Goal: Find specific fact: Find specific fact

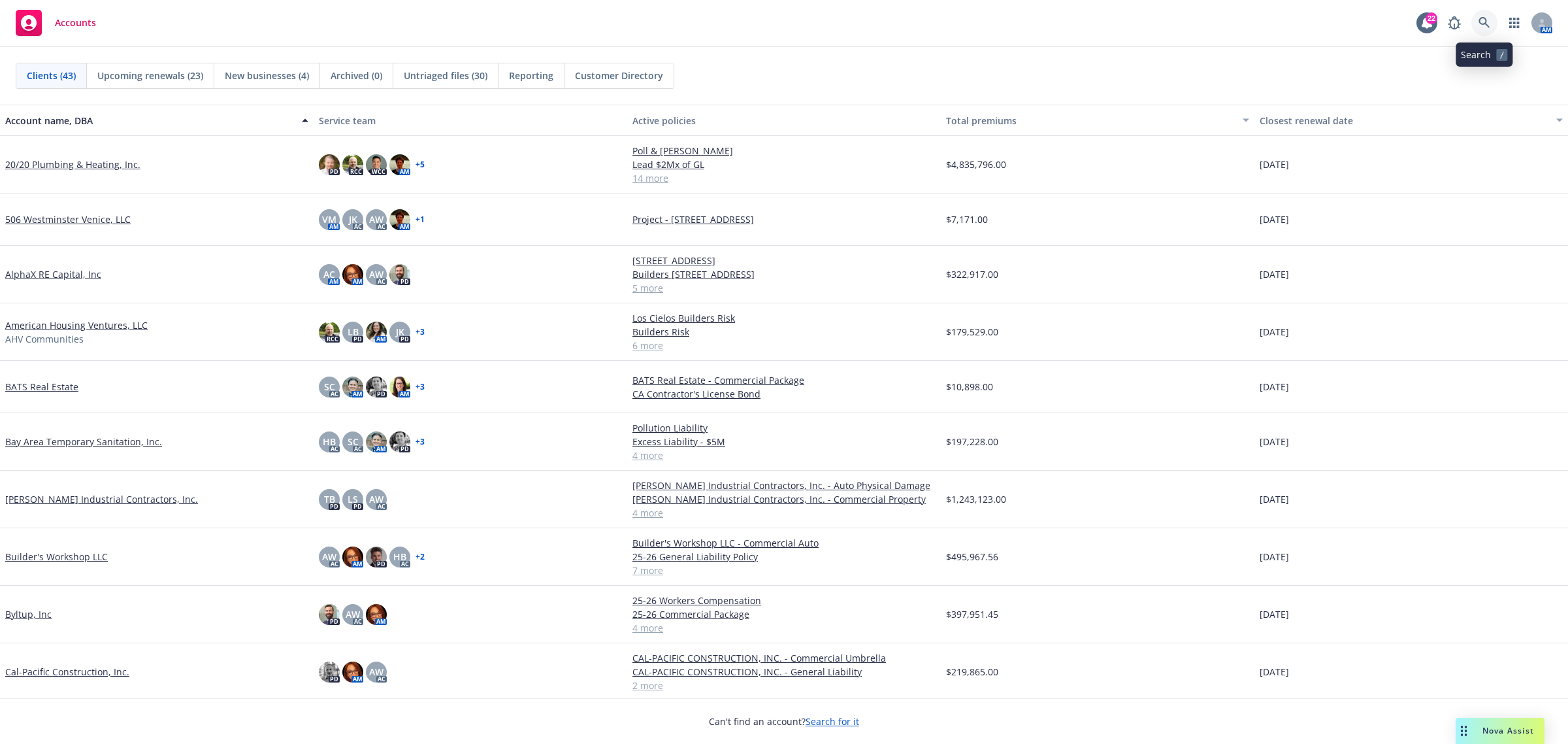
click at [1476, 28] on link at bounding box center [1484, 23] width 26 height 26
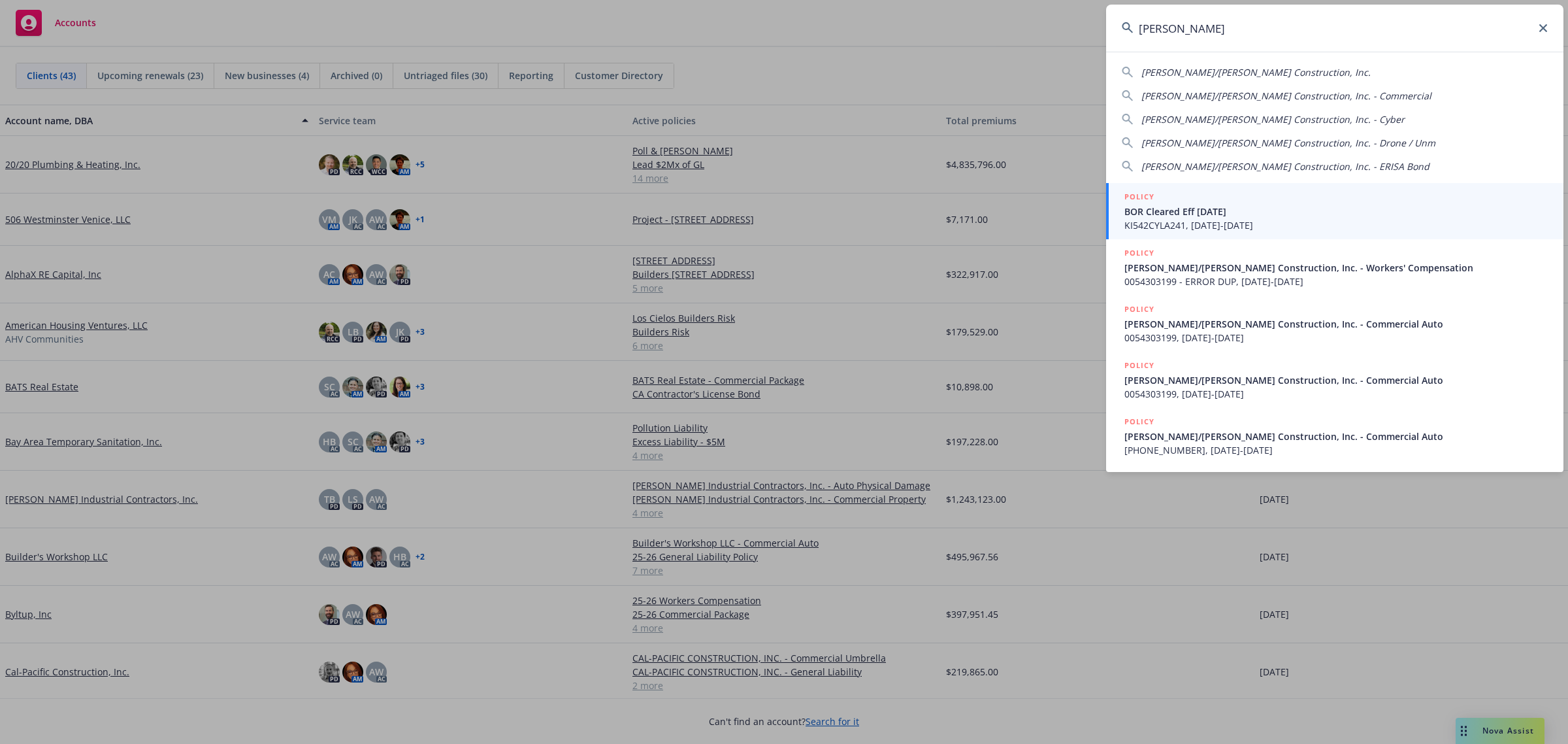
click at [1235, 73] on span "[PERSON_NAME]/[PERSON_NAME] Construction, Inc." at bounding box center [1256, 72] width 230 height 12
type input "[PERSON_NAME]/[PERSON_NAME] Construction, Inc."
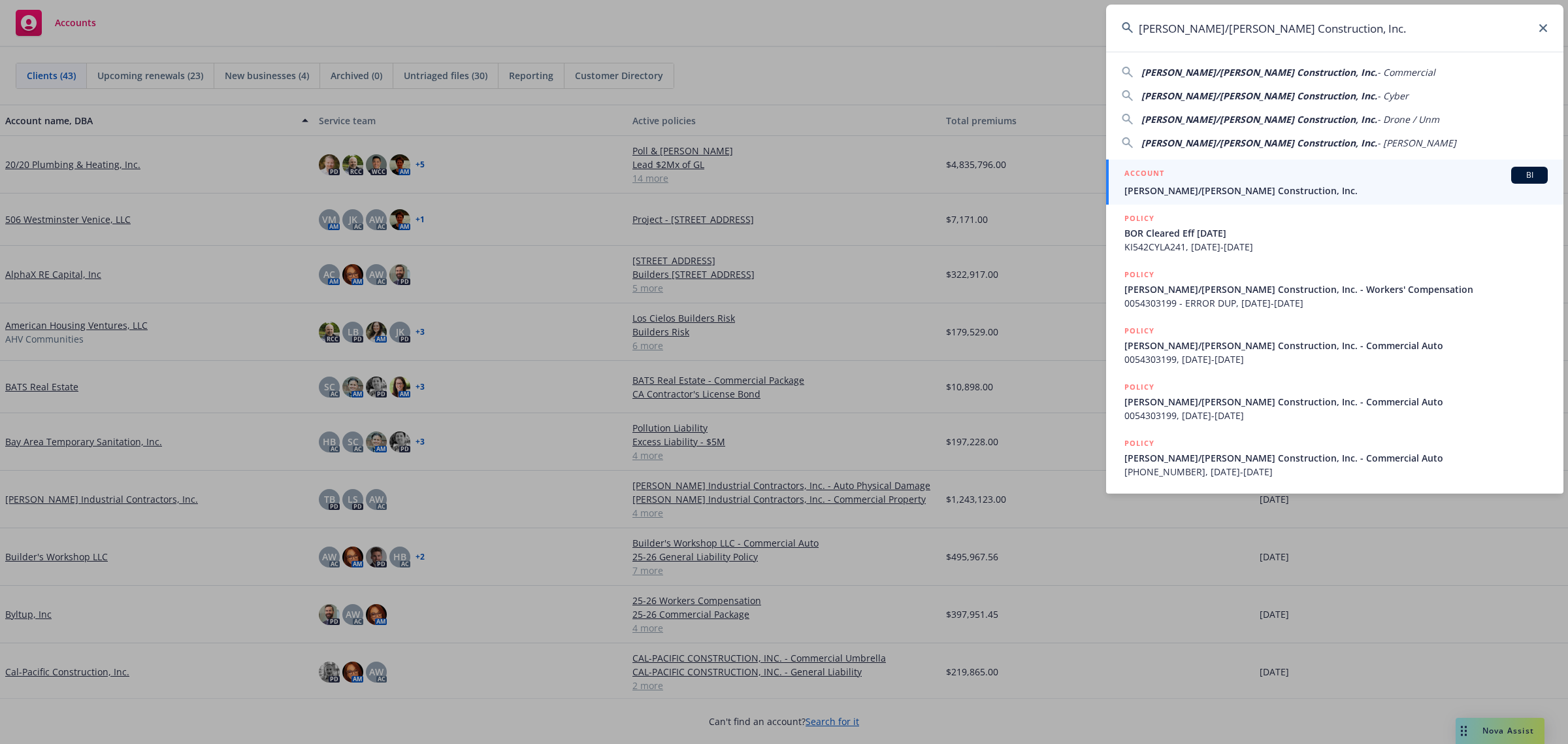
click at [1194, 181] on div "ACCOUNT BI" at bounding box center [1336, 175] width 423 height 17
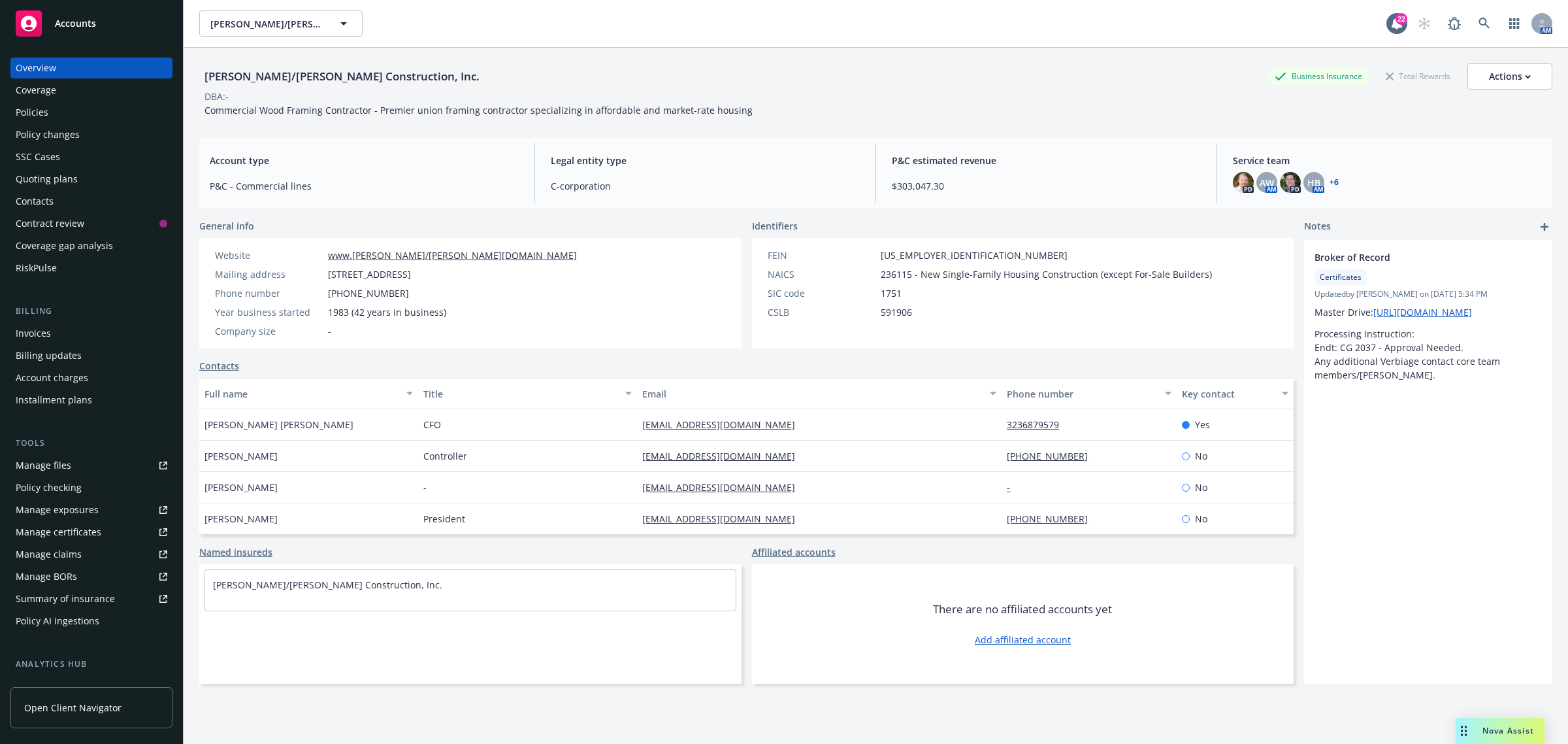
click at [23, 112] on div "Policies" at bounding box center [32, 112] width 33 height 21
drag, startPoint x: 23, startPoint y: 112, endPoint x: 17, endPoint y: 116, distance: 7.2
click at [23, 112] on div "Policies" at bounding box center [32, 112] width 33 height 21
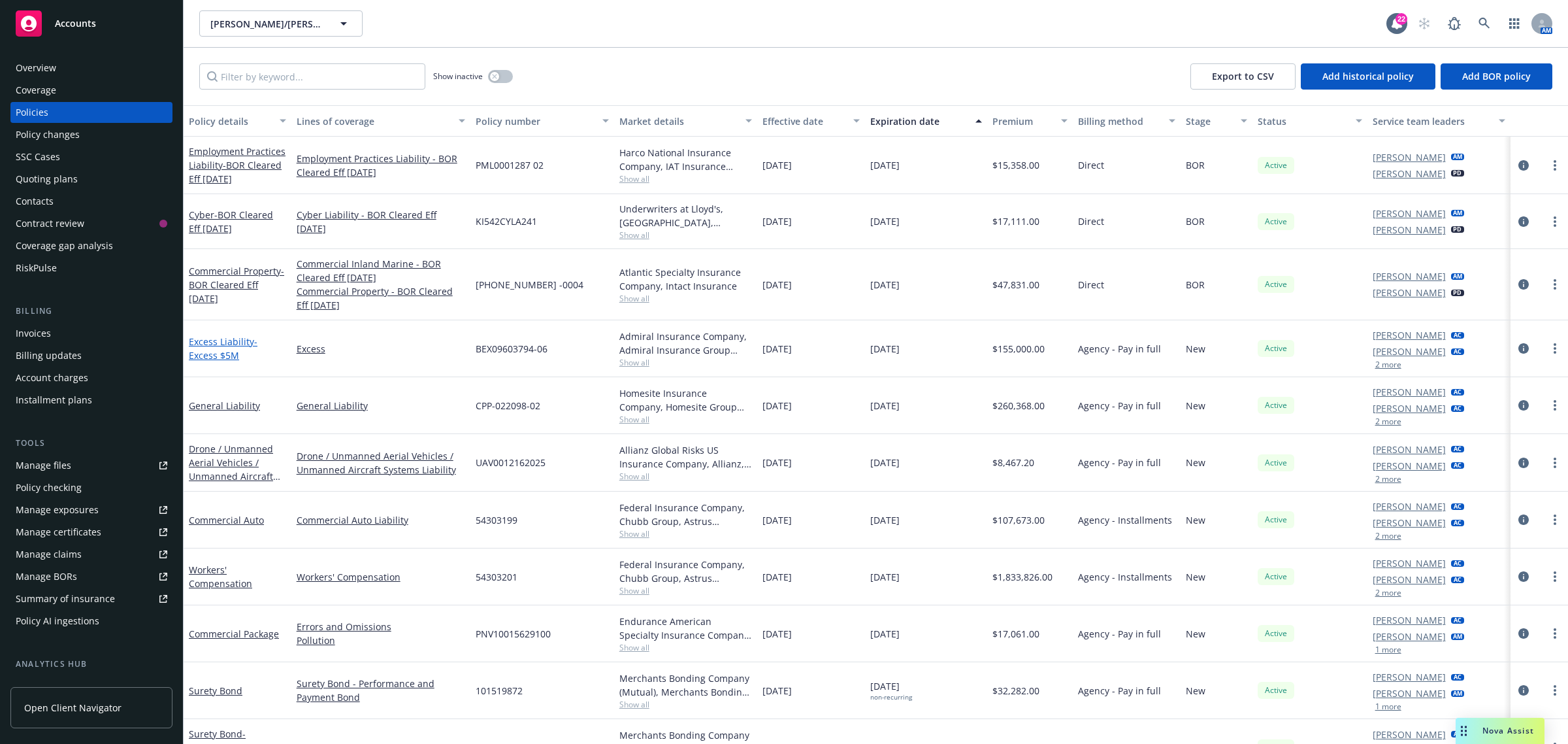
click at [219, 360] on span "- Excess $5M" at bounding box center [223, 349] width 69 height 26
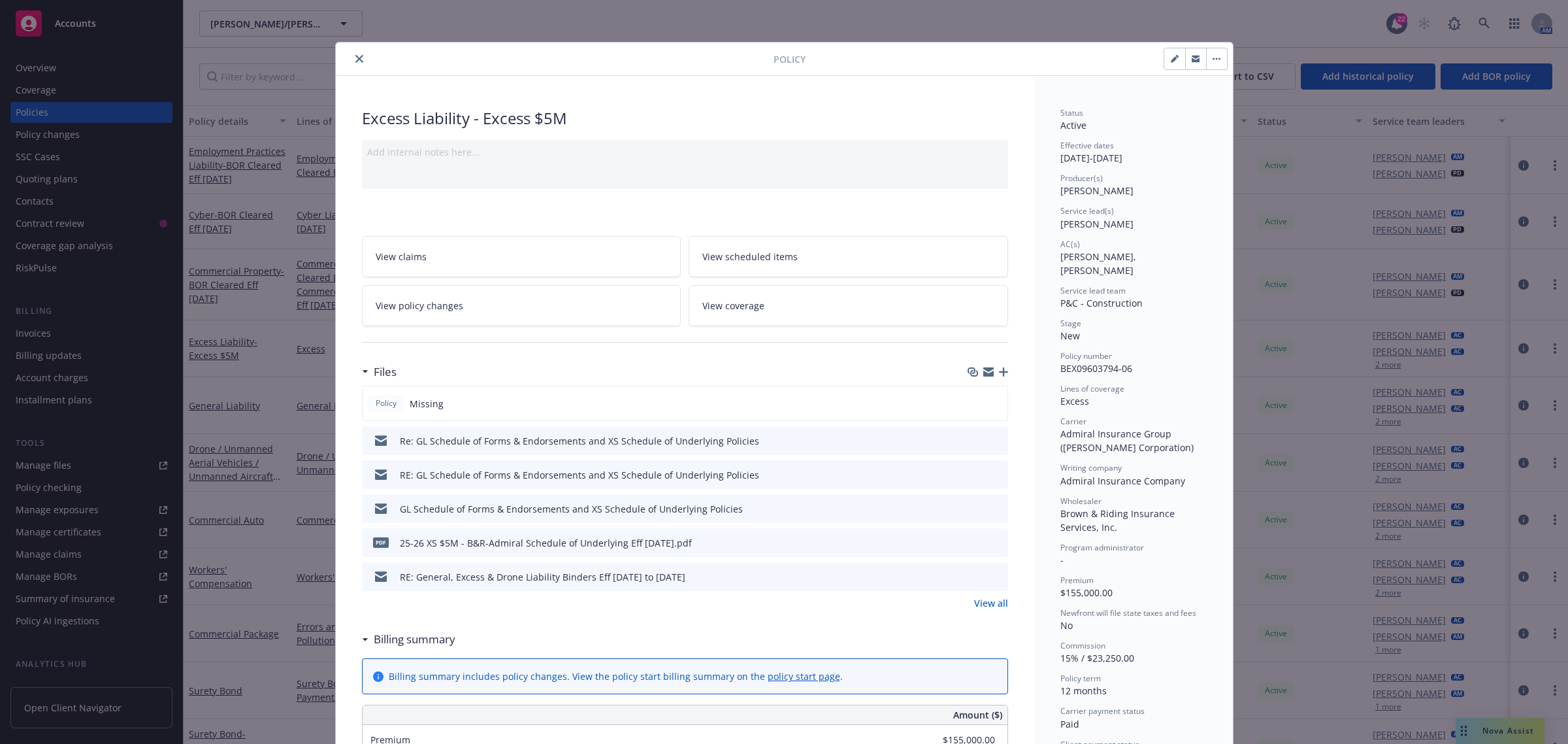
click at [989, 440] on icon "preview file" at bounding box center [995, 440] width 12 height 9
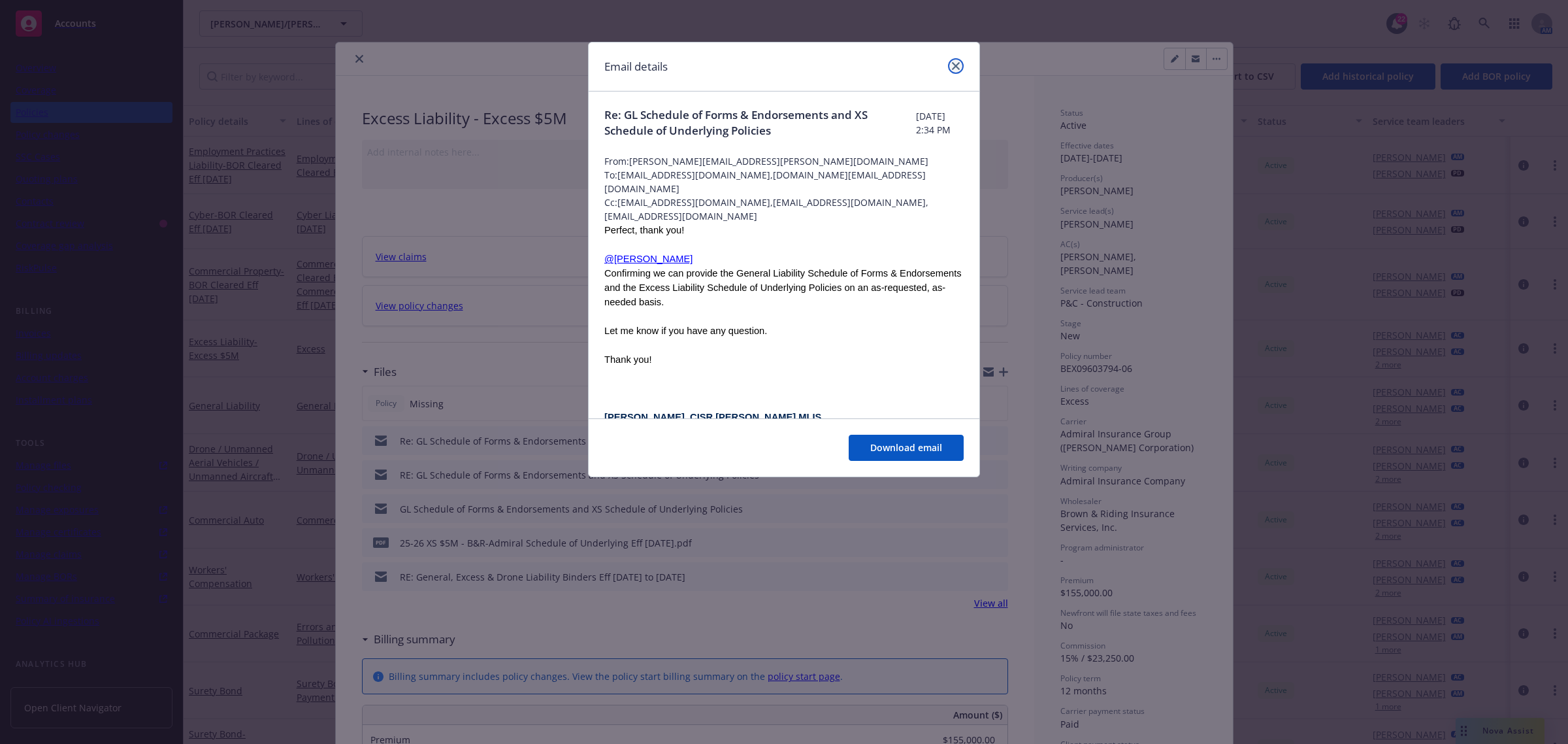
click at [960, 62] on link "close" at bounding box center [955, 65] width 15 height 15
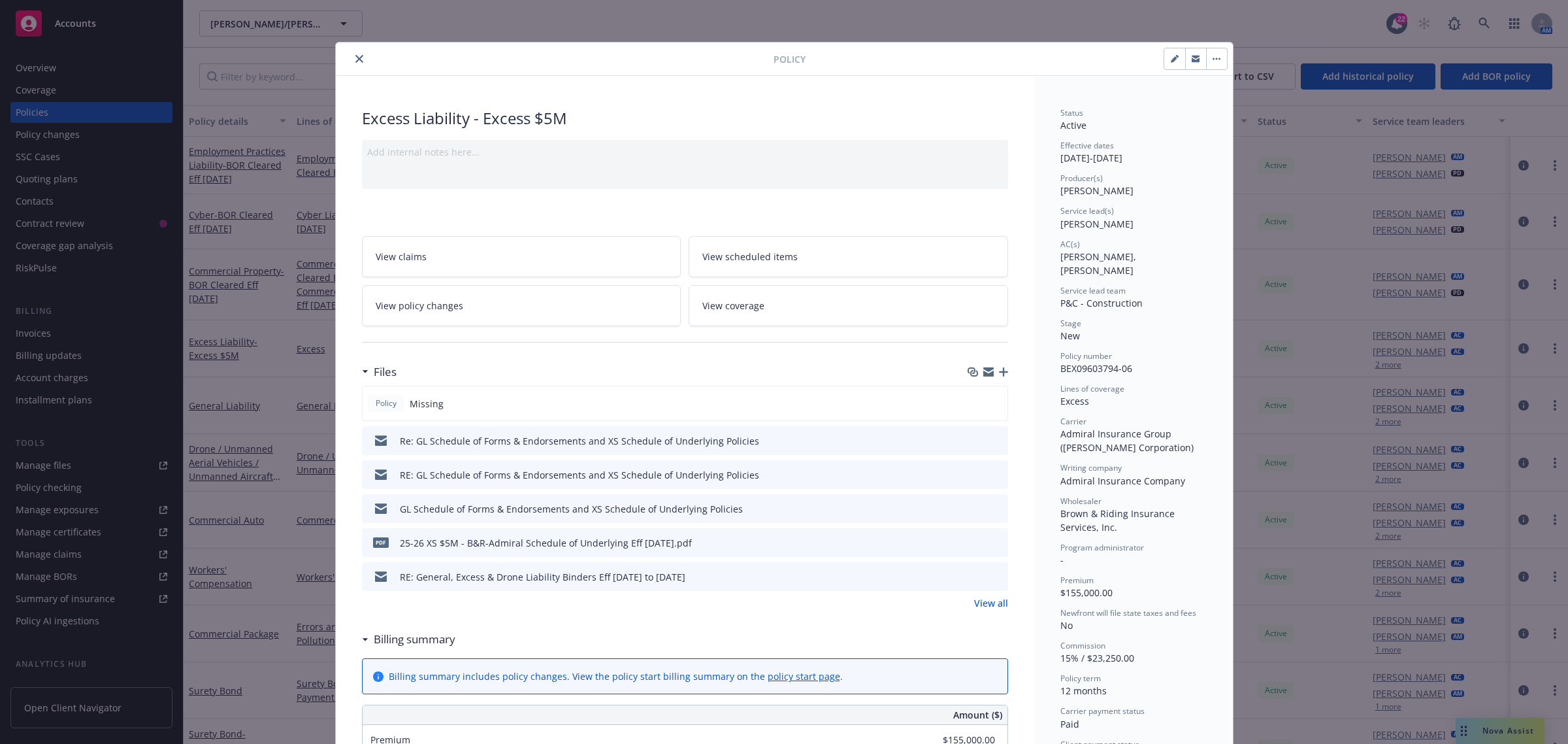
click at [1193, 62] on icon "button" at bounding box center [1195, 59] width 8 height 4
drag, startPoint x: 1047, startPoint y: 351, endPoint x: 1142, endPoint y: 356, distance: 95.1
copy span "BEX09603794-06"
